Goal: Task Accomplishment & Management: Use online tool/utility

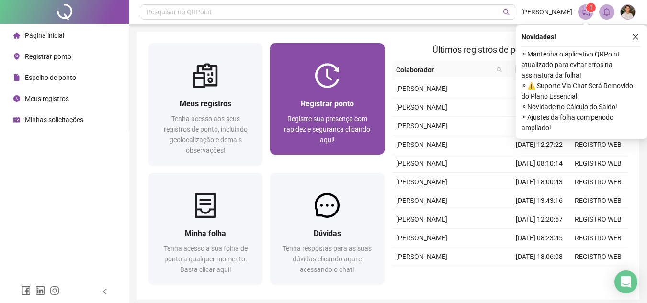
click at [315, 78] on img at bounding box center [326, 75] width 25 height 25
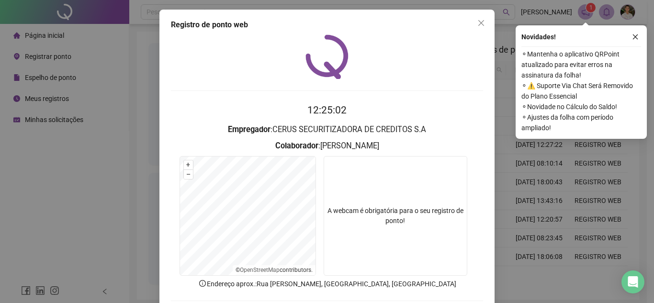
scroll to position [50, 0]
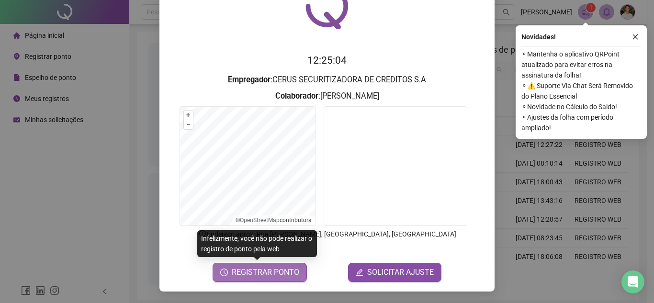
click at [291, 276] on span "REGISTRAR PONTO" at bounding box center [265, 272] width 67 height 11
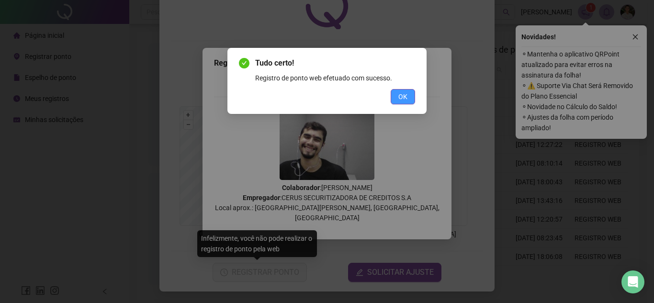
click at [408, 94] on button "OK" at bounding box center [403, 96] width 24 height 15
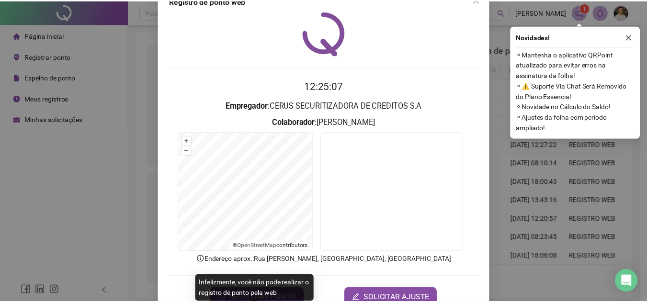
scroll to position [0, 0]
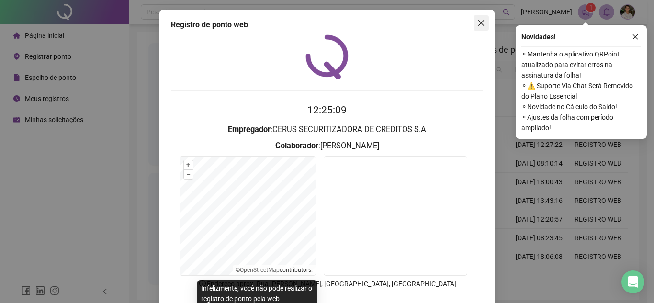
click at [477, 26] on icon "close" at bounding box center [481, 23] width 8 height 8
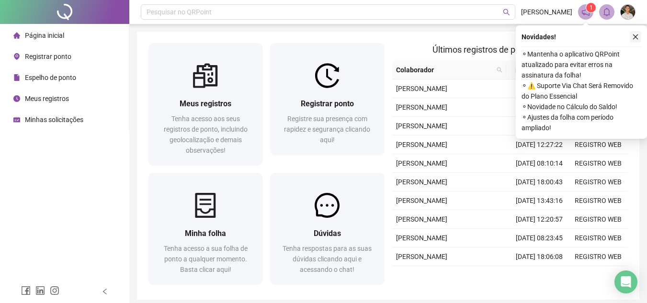
click at [632, 35] on icon "close" at bounding box center [635, 37] width 7 height 7
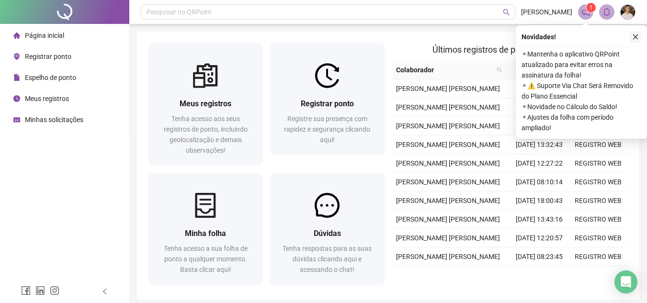
click at [639, 34] on button "button" at bounding box center [634, 36] width 11 height 11
